Goal: Navigation & Orientation: Find specific page/section

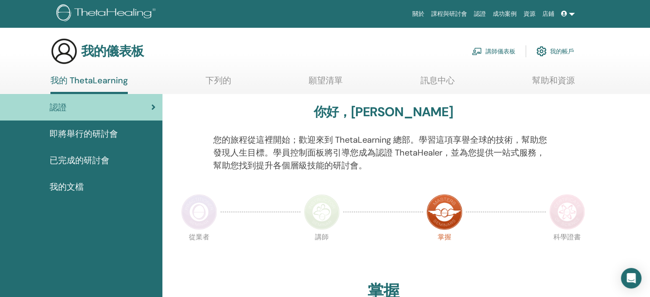
click at [103, 138] on font "即將舉行的研討會" at bounding box center [84, 133] width 68 height 11
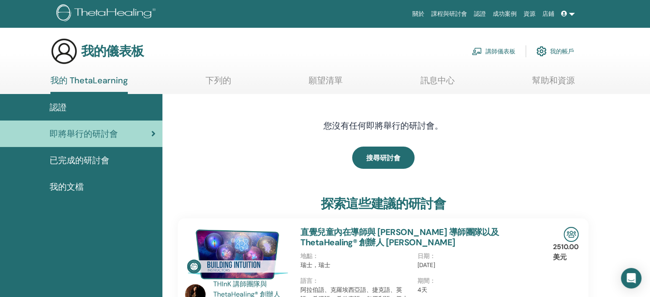
click at [557, 49] on font "我的帳戶" at bounding box center [562, 52] width 24 height 8
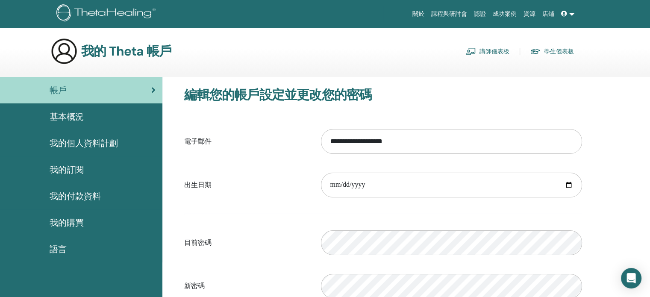
click at [75, 119] on font "基本概況" at bounding box center [67, 116] width 34 height 11
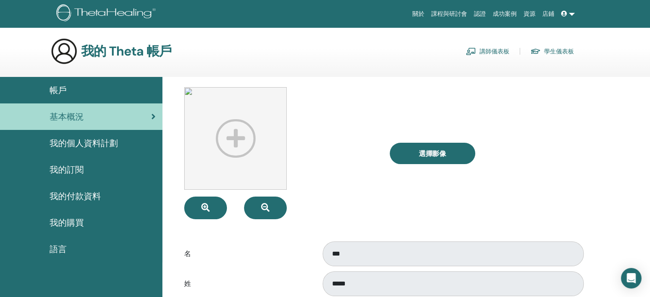
click at [70, 93] on div "帳戶" at bounding box center [81, 90] width 149 height 13
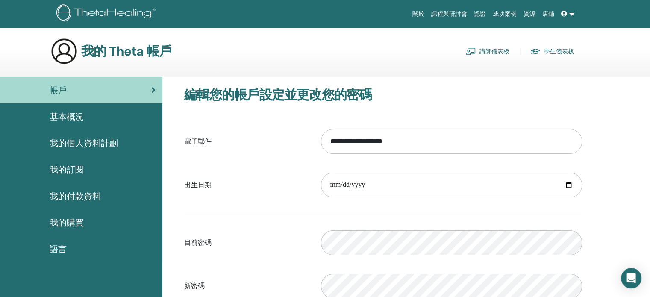
click at [108, 10] on img at bounding box center [107, 13] width 102 height 19
